Goal: Information Seeking & Learning: Understand process/instructions

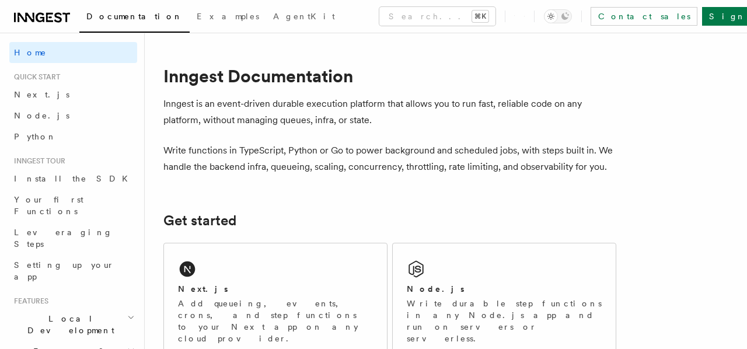
click at [721, 18] on link "Sign Up" at bounding box center [740, 16] width 77 height 19
click at [37, 114] on span "Node.js" at bounding box center [41, 115] width 55 height 9
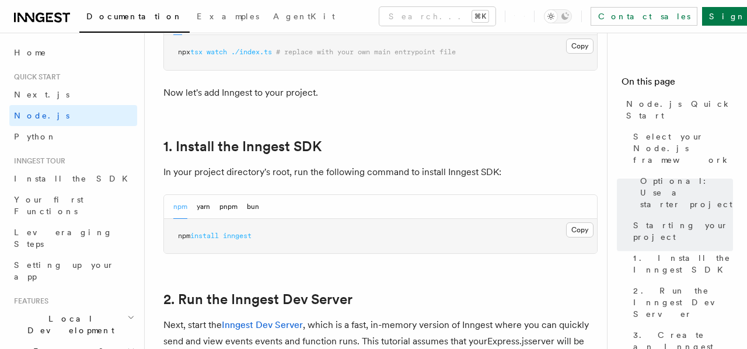
scroll to position [685, 0]
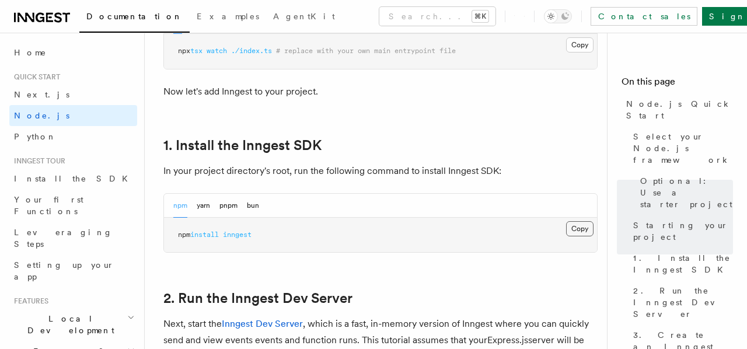
click at [571, 225] on button "Copy Copied" at bounding box center [579, 228] width 27 height 15
click at [577, 232] on button "Copy Copied" at bounding box center [579, 228] width 27 height 15
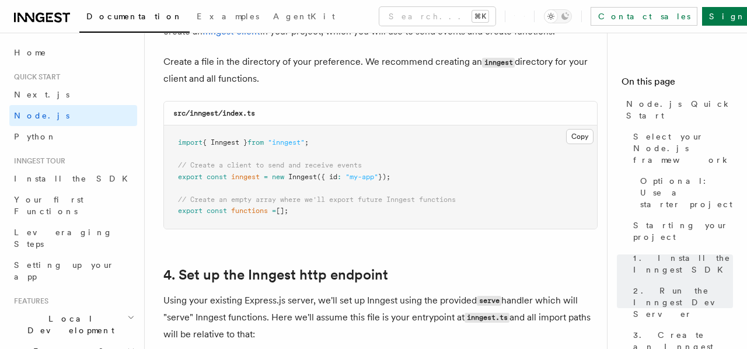
scroll to position [1548, 0]
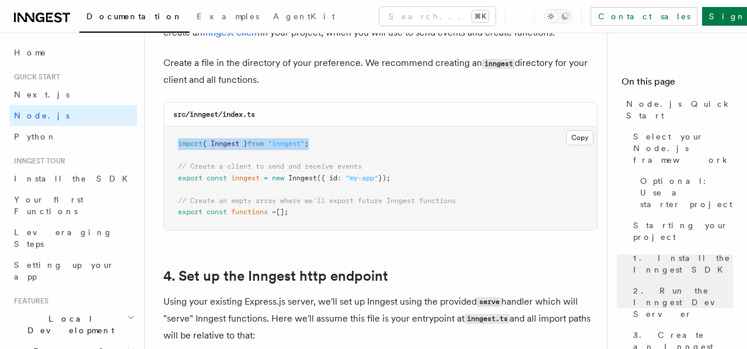
drag, startPoint x: 321, startPoint y: 146, endPoint x: 162, endPoint y: 144, distance: 158.8
copy span "import { Inngest } from "inngest" ;"
drag, startPoint x: 404, startPoint y: 180, endPoint x: 172, endPoint y: 165, distance: 232.8
click at [172, 165] on pre "import { Inngest } from "inngest" ; // Create a client to send and receive even…" at bounding box center [380, 178] width 433 height 103
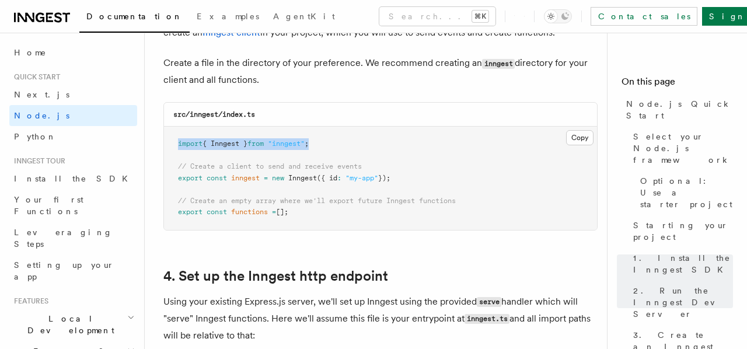
copy code "// Create a client to send and receive events export const inngest = new Innges…"
drag, startPoint x: 296, startPoint y: 214, endPoint x: 156, endPoint y: 205, distance: 140.9
copy code "// Create an empty array where we'll export future Inngest functions export con…"
click at [312, 213] on pre "import { Inngest } from "inngest" ; // Create a client to send and receive even…" at bounding box center [380, 178] width 433 height 103
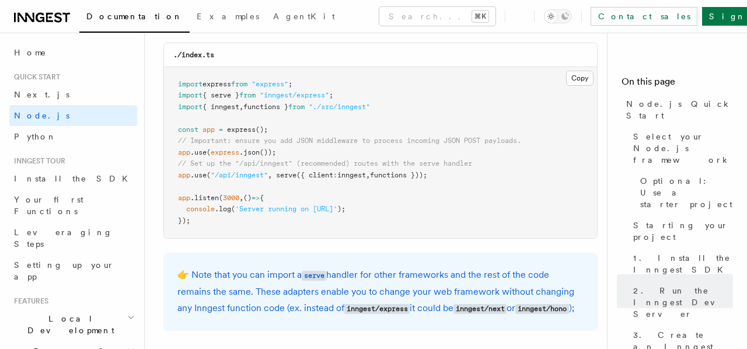
scroll to position [1865, 0]
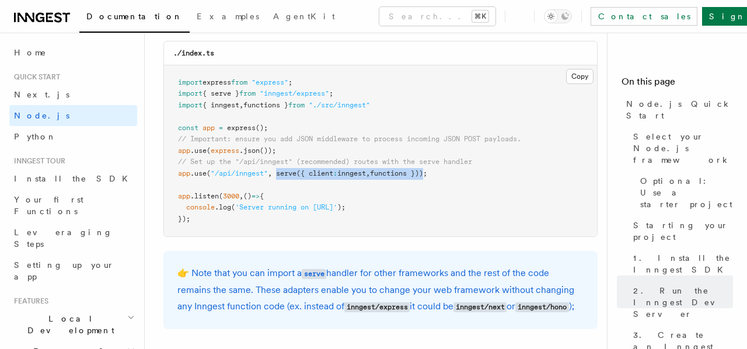
drag, startPoint x: 279, startPoint y: 174, endPoint x: 434, endPoint y: 177, distance: 155.2
click at [427, 177] on span "app .use ( "/api/inngest" , serve ({ client : inngest , functions }));" at bounding box center [302, 173] width 249 height 8
copy span "serve ({ client : inngest , functions })"
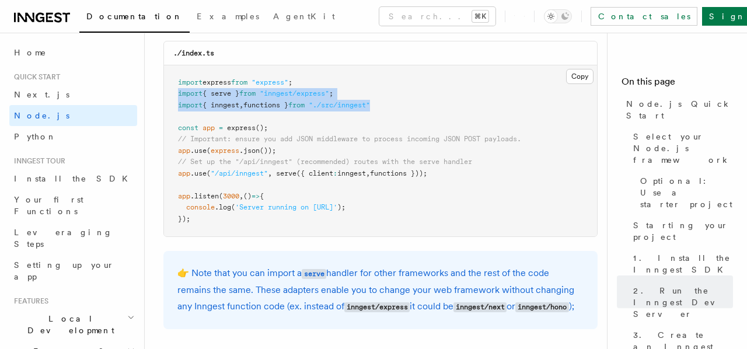
drag, startPoint x: 396, startPoint y: 106, endPoint x: 168, endPoint y: 96, distance: 227.8
click at [168, 96] on pre "import express from "express" ; import { serve } from "inngest/express" ; impor…" at bounding box center [380, 151] width 433 height 172
copy code "import { serve } from "inngest/express" ; import { inngest , functions } from "…"
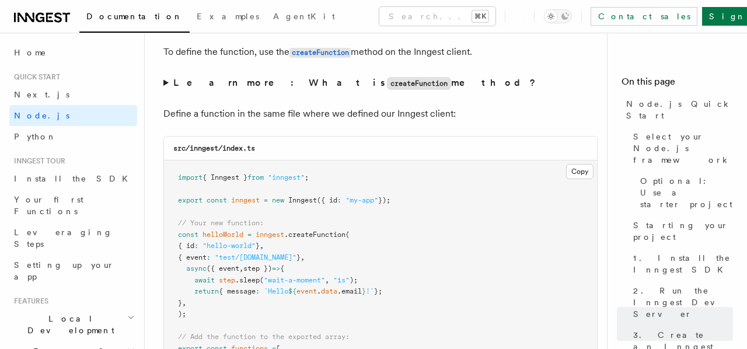
scroll to position [2293, 0]
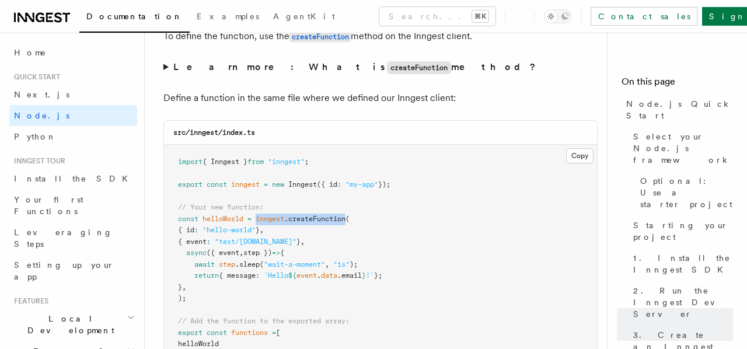
drag, startPoint x: 259, startPoint y: 239, endPoint x: 350, endPoint y: 242, distance: 90.5
click at [350, 223] on span "const helloWorld = inngest .createFunction (" at bounding box center [264, 219] width 172 height 8
copy span "inngest .createFunction"
